Goal: Navigation & Orientation: Find specific page/section

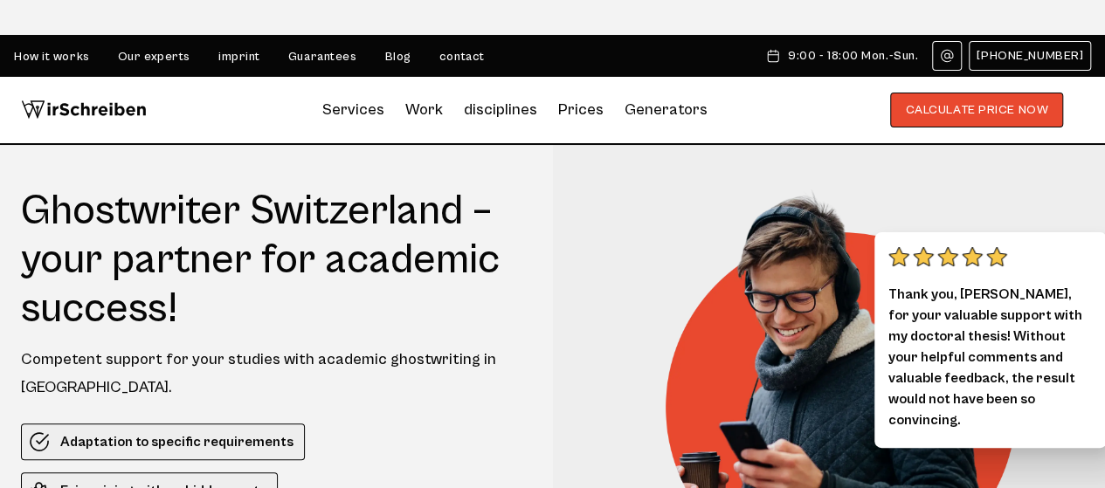
click at [460, 53] on font "contact" at bounding box center [462, 57] width 45 height 14
click at [226, 57] on font "imprint" at bounding box center [239, 57] width 42 height 14
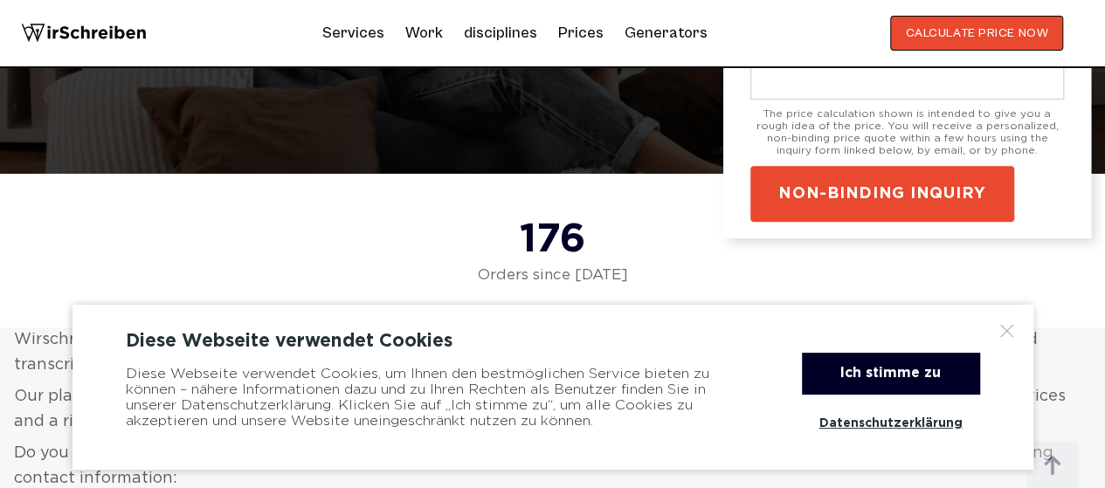
scroll to position [815, 0]
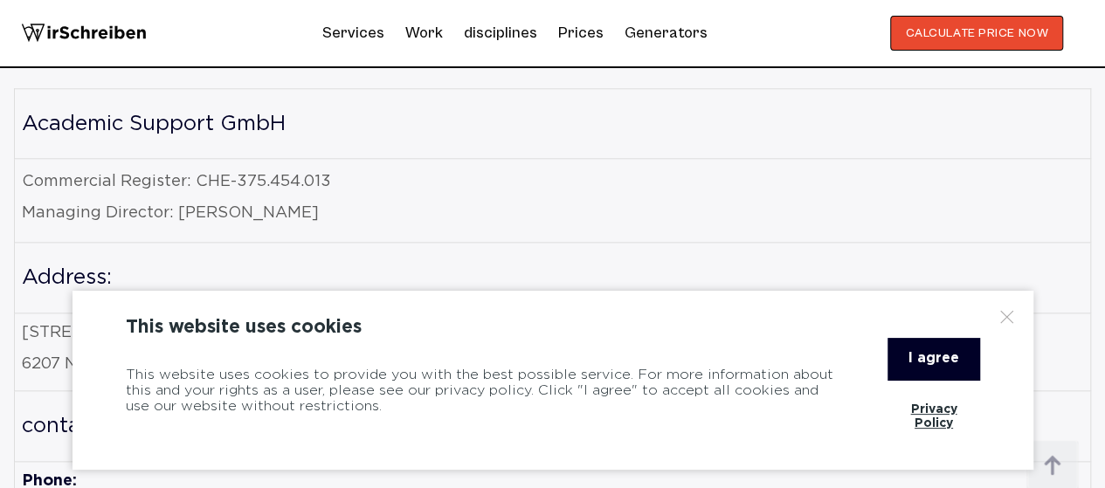
click at [932, 365] on font "I agree" at bounding box center [934, 358] width 51 height 13
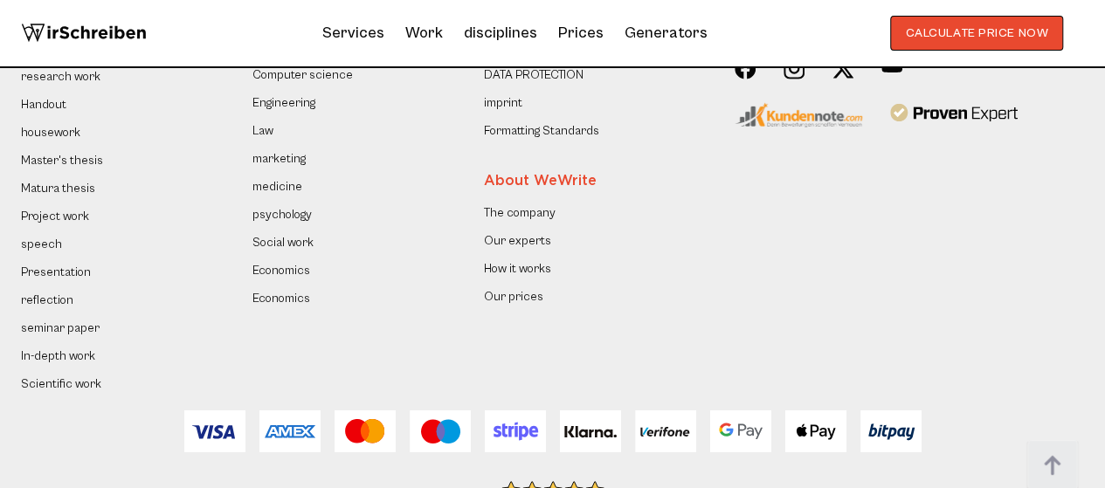
scroll to position [2893, 0]
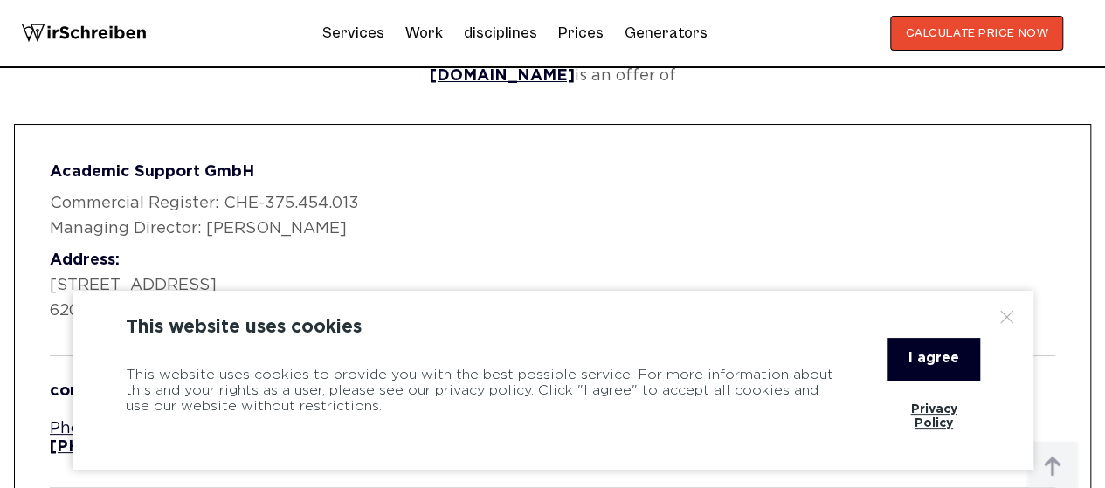
drag, startPoint x: 935, startPoint y: 350, endPoint x: 912, endPoint y: 347, distance: 23.0
click at [935, 351] on div "I agree" at bounding box center [934, 359] width 92 height 42
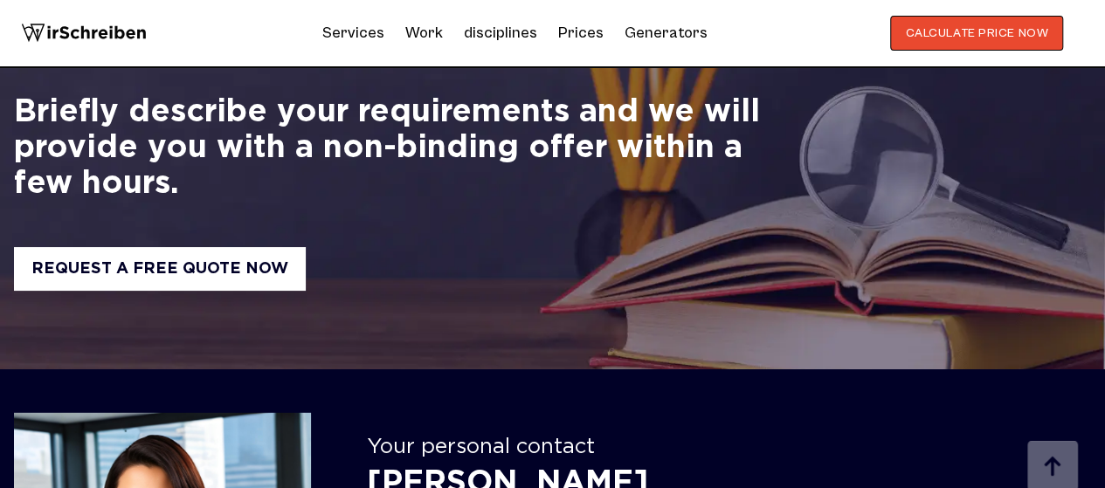
scroll to position [2330, 0]
